Goal: Task Accomplishment & Management: Manage account settings

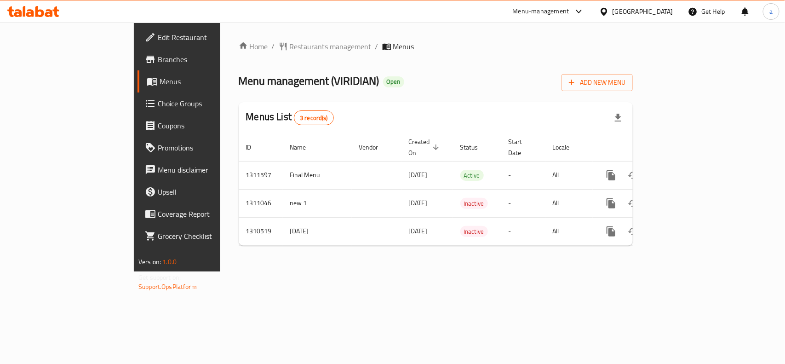
click at [158, 38] on span "Edit Restaurant" at bounding box center [208, 37] width 100 height 11
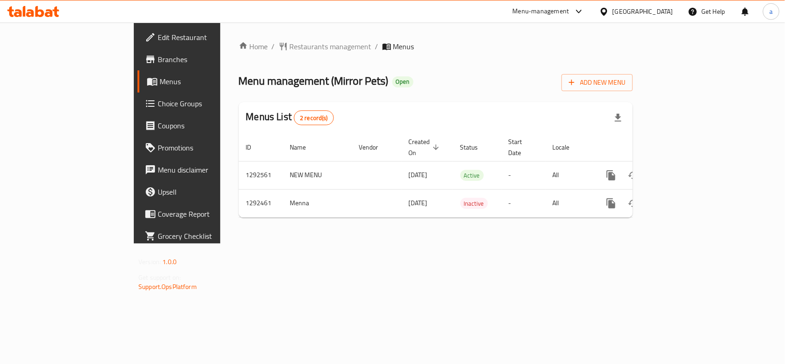
click at [239, 57] on div "Home / Restaurants management / Menus Menu management ( Mirror Pets ) Open Add …" at bounding box center [436, 133] width 394 height 184
click at [290, 45] on span "Restaurants management" at bounding box center [331, 46] width 82 height 11
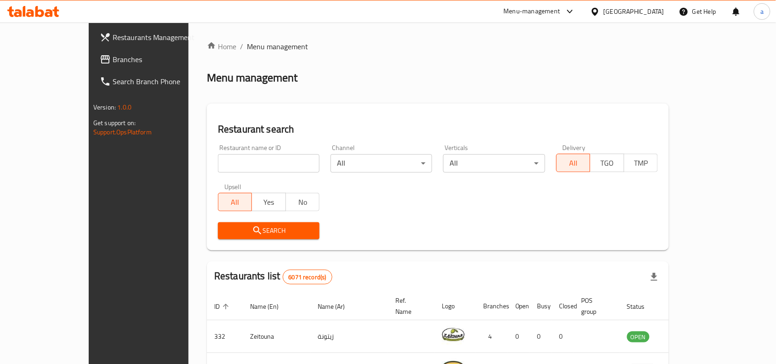
click at [113, 58] on span "Branches" at bounding box center [162, 59] width 98 height 11
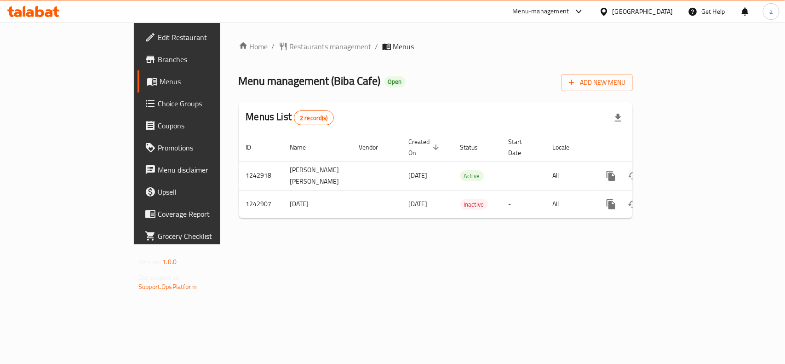
click at [158, 34] on span "Edit Restaurant" at bounding box center [208, 37] width 100 height 11
